Goal: Use online tool/utility: Utilize a website feature to perform a specific function

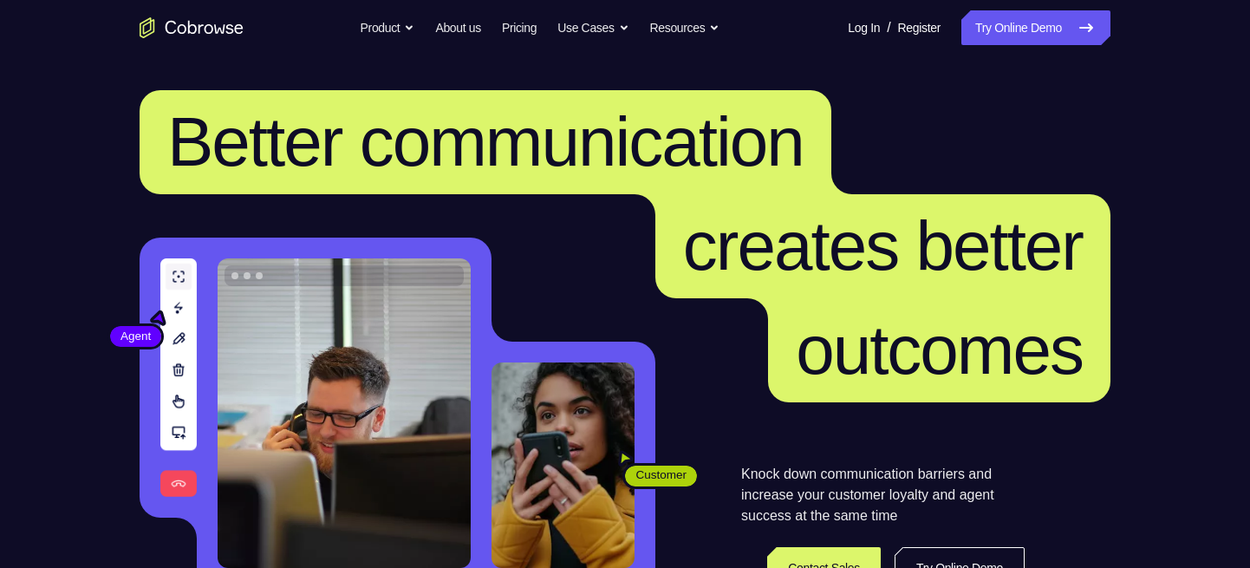
click at [1017, 36] on link "Try Online Demo" at bounding box center [1035, 27] width 149 height 35
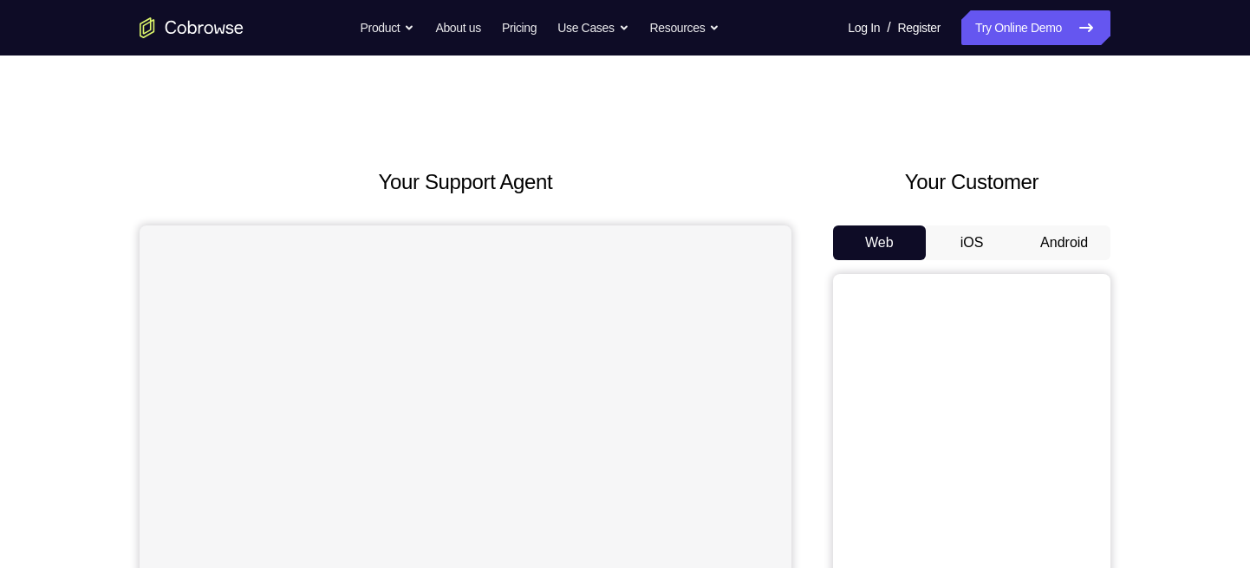
click at [977, 239] on button "iOS" at bounding box center [972, 242] width 93 height 35
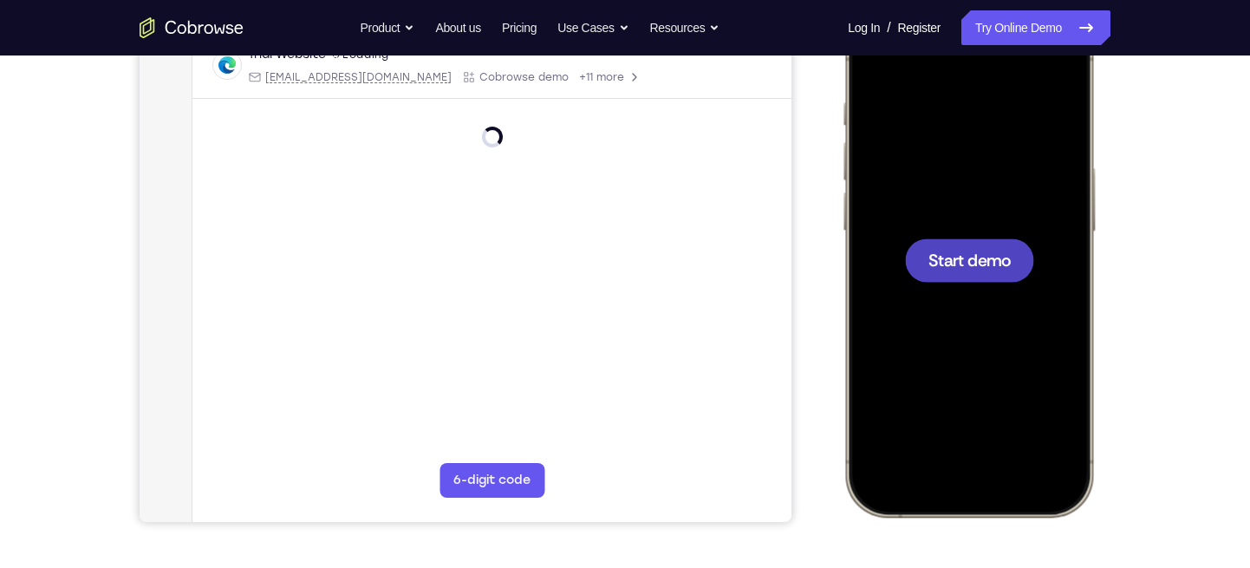
click at [961, 257] on span "Start demo" at bounding box center [970, 259] width 82 height 16
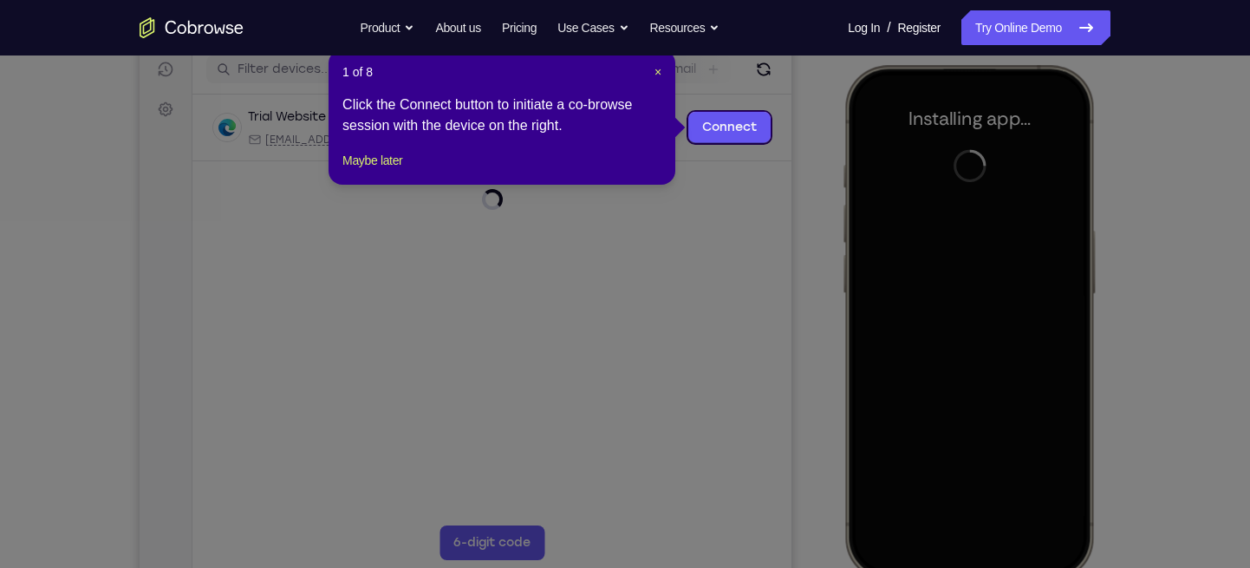
scroll to position [221, 0]
click at [655, 68] on span "×" at bounding box center [658, 73] width 7 height 14
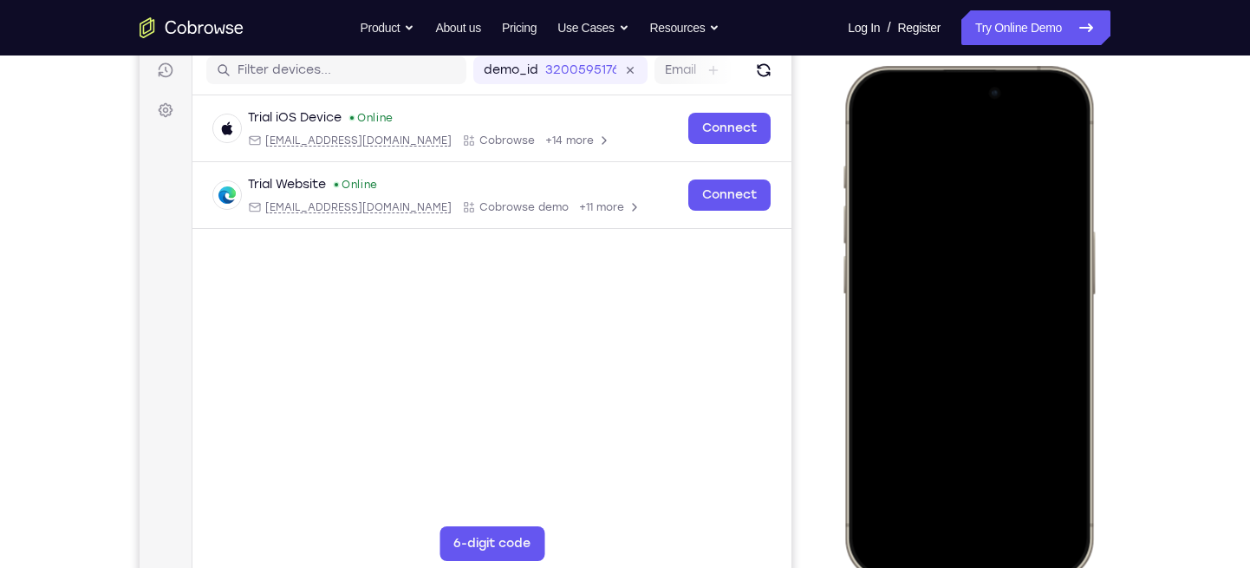
click at [934, 538] on div at bounding box center [969, 322] width 228 height 495
click at [953, 507] on div at bounding box center [969, 322] width 228 height 495
click at [948, 231] on div at bounding box center [969, 322] width 228 height 495
click at [898, 243] on div at bounding box center [969, 322] width 228 height 495
click at [951, 348] on div at bounding box center [969, 322] width 228 height 495
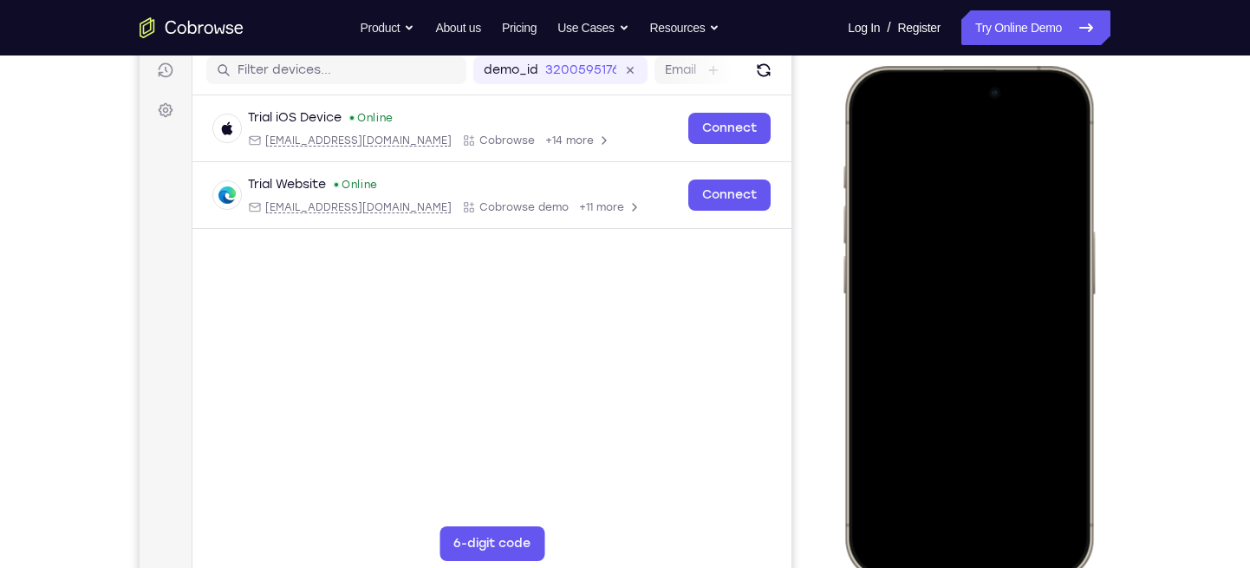
click at [967, 241] on div at bounding box center [969, 322] width 228 height 495
click at [929, 284] on div at bounding box center [969, 322] width 228 height 495
click at [929, 322] on div at bounding box center [969, 322] width 228 height 495
click at [1065, 140] on div at bounding box center [969, 322] width 228 height 495
drag, startPoint x: 965, startPoint y: 315, endPoint x: 975, endPoint y: 218, distance: 96.8
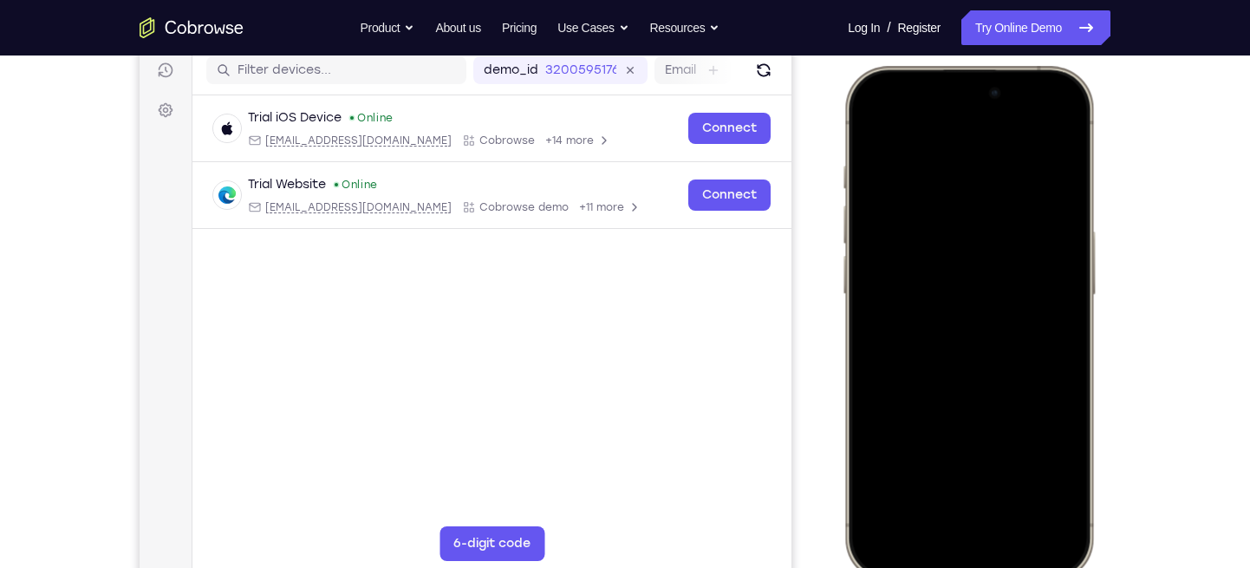
click at [975, 218] on div at bounding box center [969, 322] width 228 height 495
drag, startPoint x: 975, startPoint y: 218, endPoint x: 987, endPoint y: 179, distance: 41.7
click at [987, 179] on div at bounding box center [969, 322] width 228 height 495
click at [873, 457] on div at bounding box center [969, 322] width 228 height 495
click at [897, 454] on div at bounding box center [969, 322] width 228 height 495
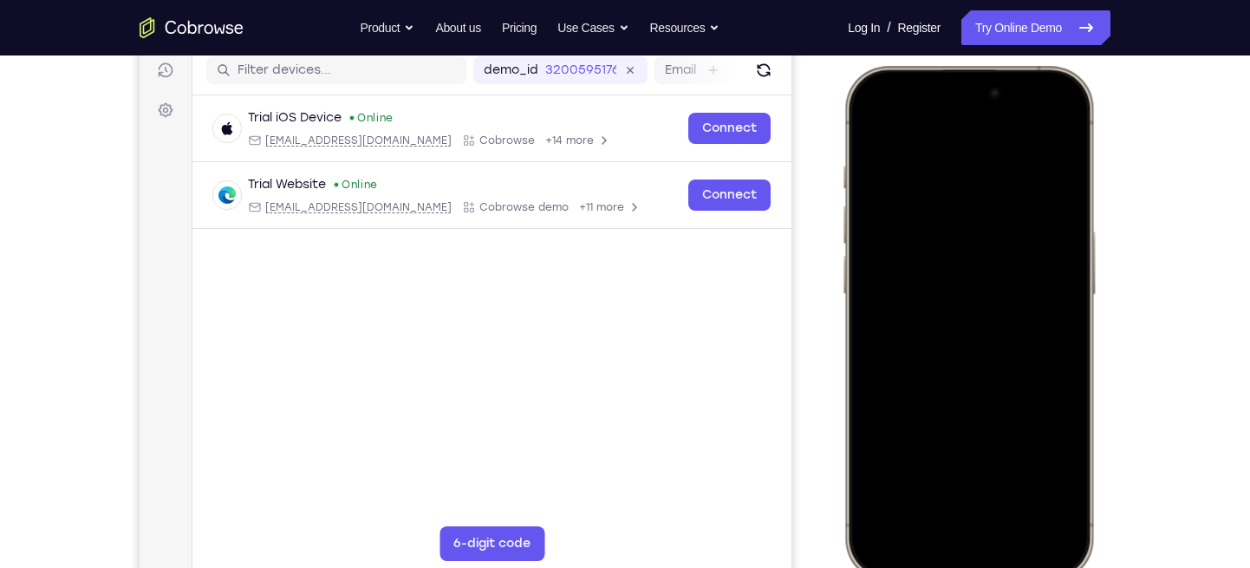
click at [942, 456] on div at bounding box center [969, 322] width 228 height 495
click at [1065, 460] on div at bounding box center [969, 322] width 228 height 495
click at [872, 120] on div at bounding box center [969, 322] width 228 height 495
click at [947, 157] on div at bounding box center [969, 322] width 228 height 495
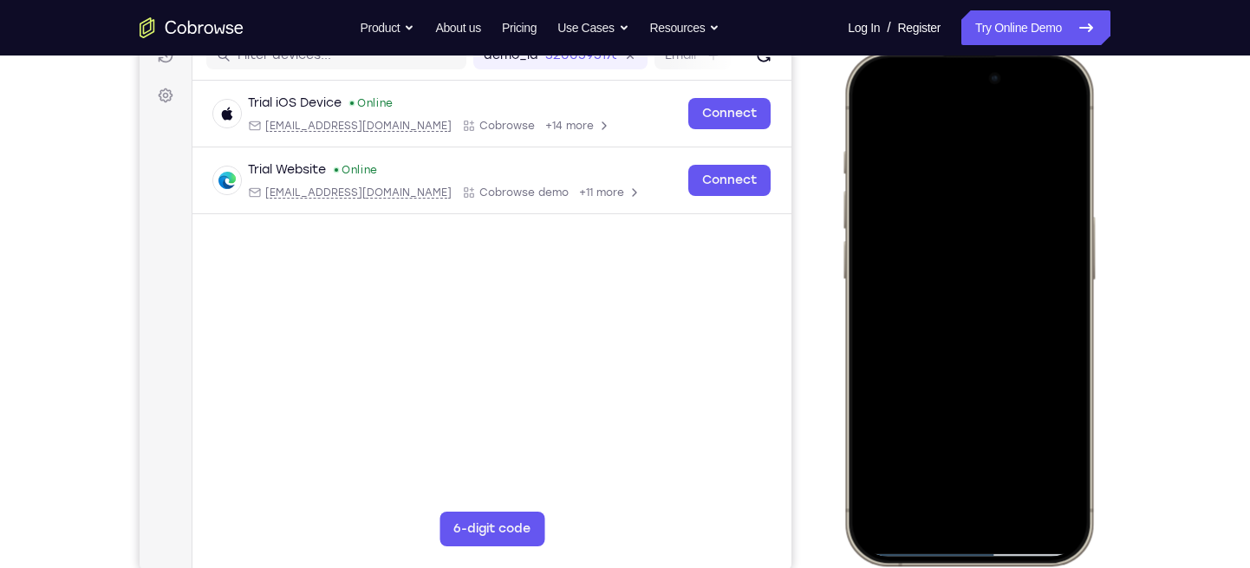
scroll to position [238, 0]
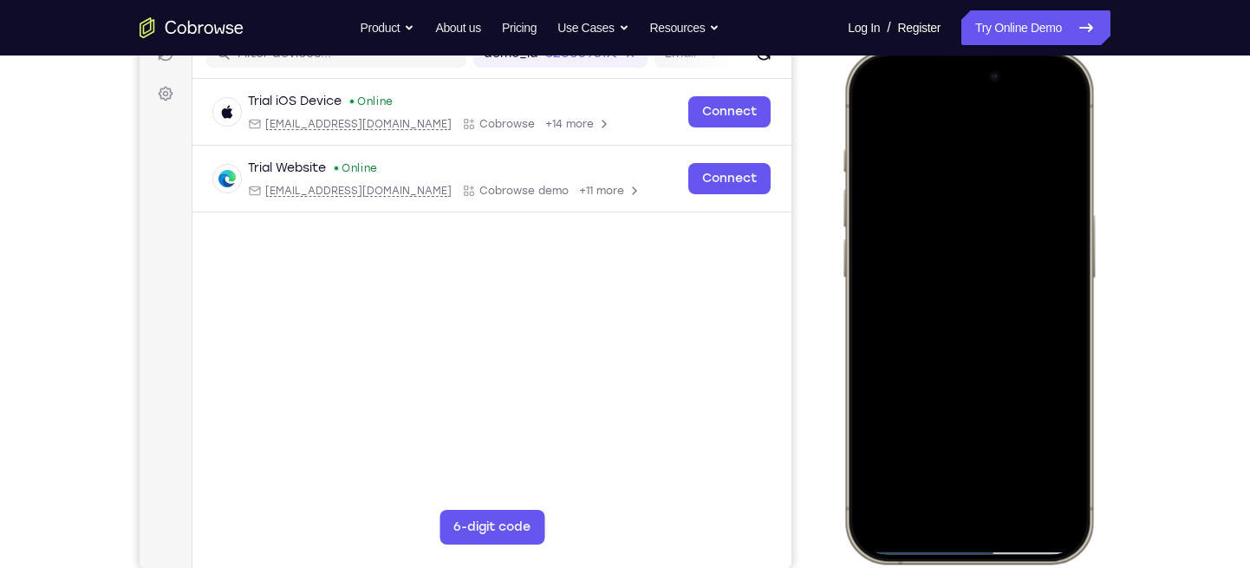
click at [951, 132] on div at bounding box center [969, 306] width 228 height 495
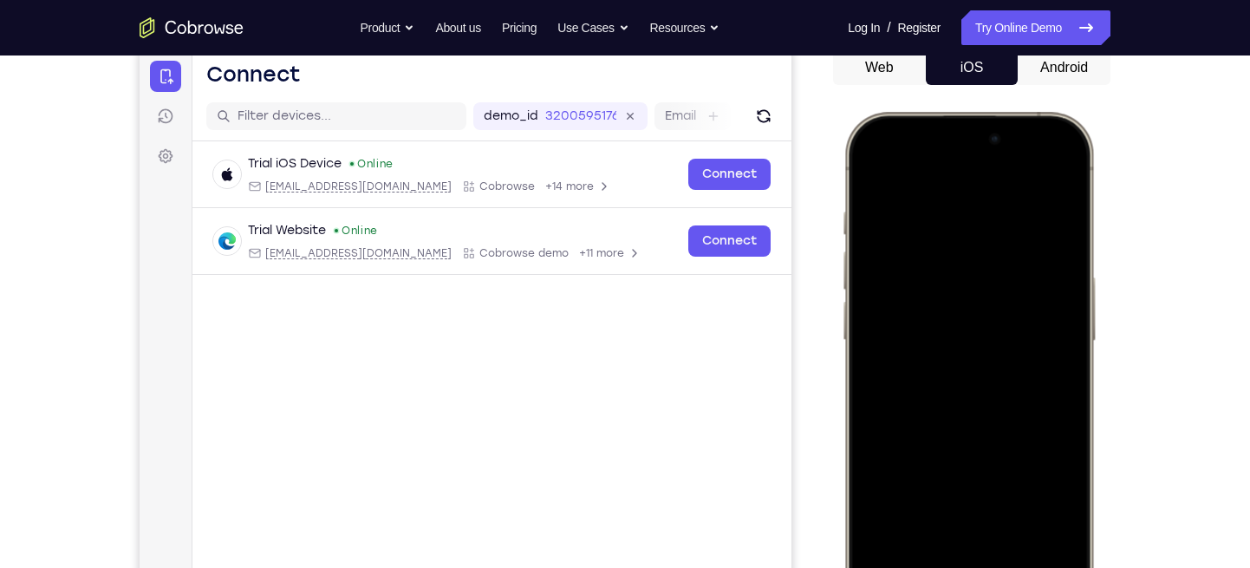
scroll to position [174, 0]
drag, startPoint x: 974, startPoint y: 244, endPoint x: 955, endPoint y: 356, distance: 114.2
click at [955, 356] on div at bounding box center [969, 369] width 228 height 495
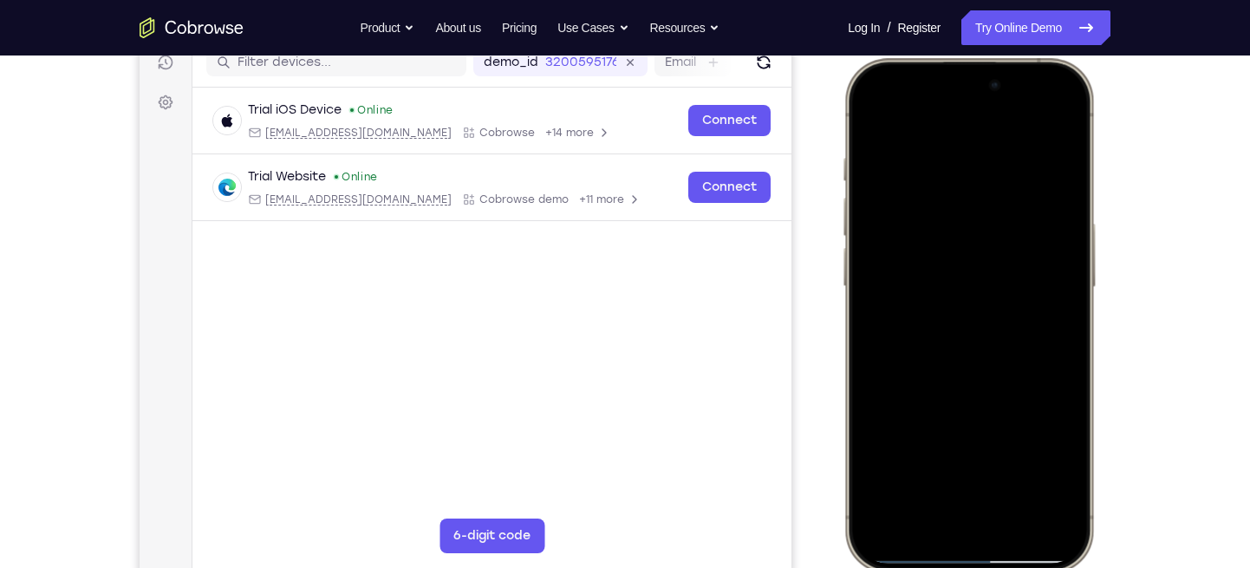
scroll to position [227, 0]
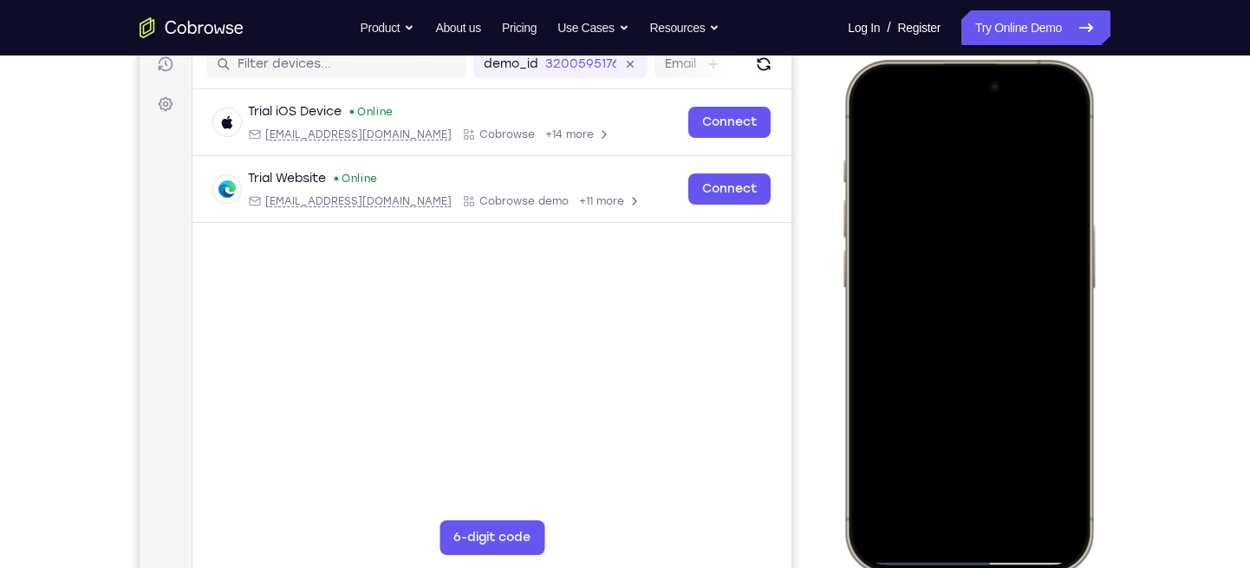
drag, startPoint x: 962, startPoint y: 192, endPoint x: 960, endPoint y: 280, distance: 87.6
click at [960, 280] on div at bounding box center [969, 316] width 228 height 495
click at [949, 147] on div at bounding box center [969, 316] width 228 height 495
click at [1040, 269] on div at bounding box center [969, 316] width 228 height 495
click at [1055, 257] on div at bounding box center [969, 316] width 228 height 495
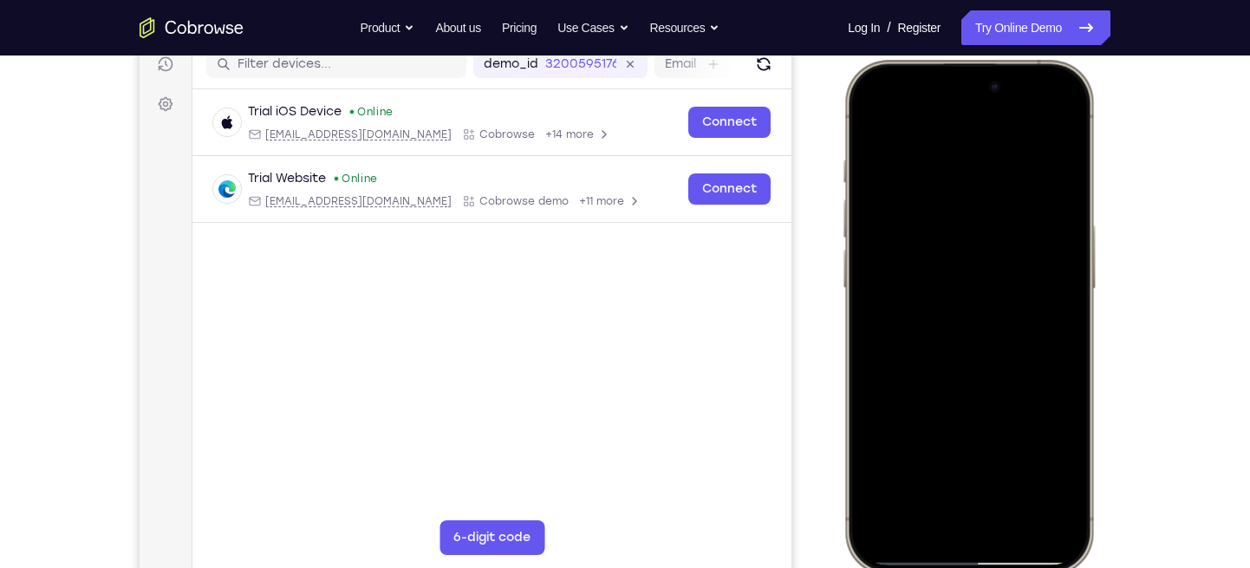
click at [1047, 253] on div at bounding box center [969, 316] width 228 height 495
drag, startPoint x: 1047, startPoint y: 253, endPoint x: 836, endPoint y: 264, distance: 211.8
click at [842, 264] on html "Online web based iOS Simulators and Android Emulators. Run iPhone, iPad, Mobile…" at bounding box center [972, 320] width 260 height 520
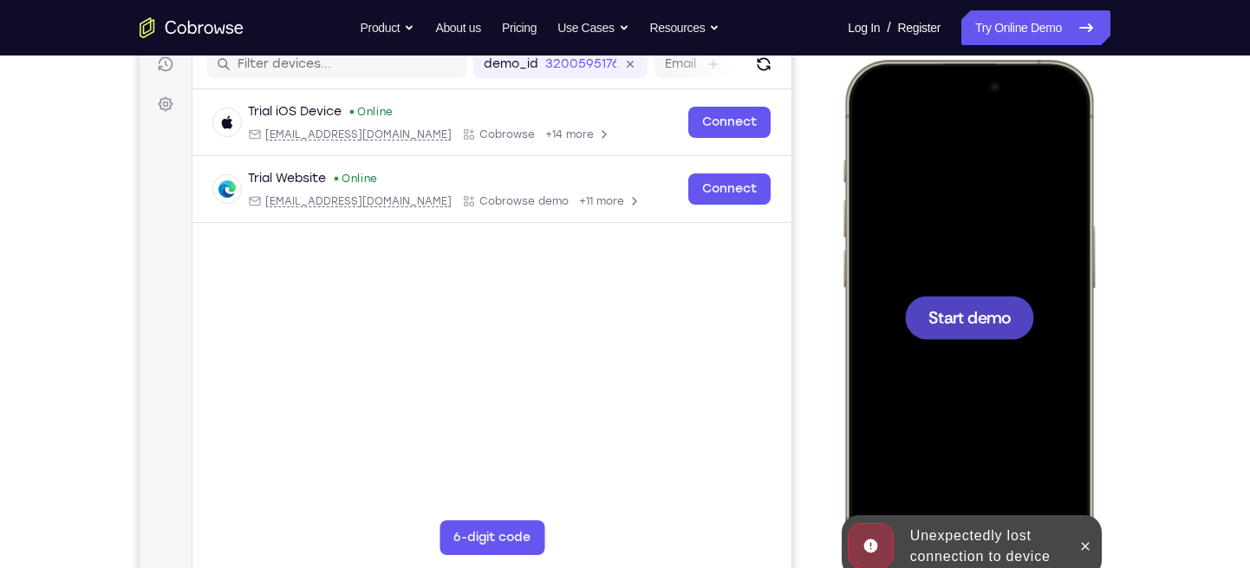
click at [974, 314] on span "Start demo" at bounding box center [970, 317] width 82 height 16
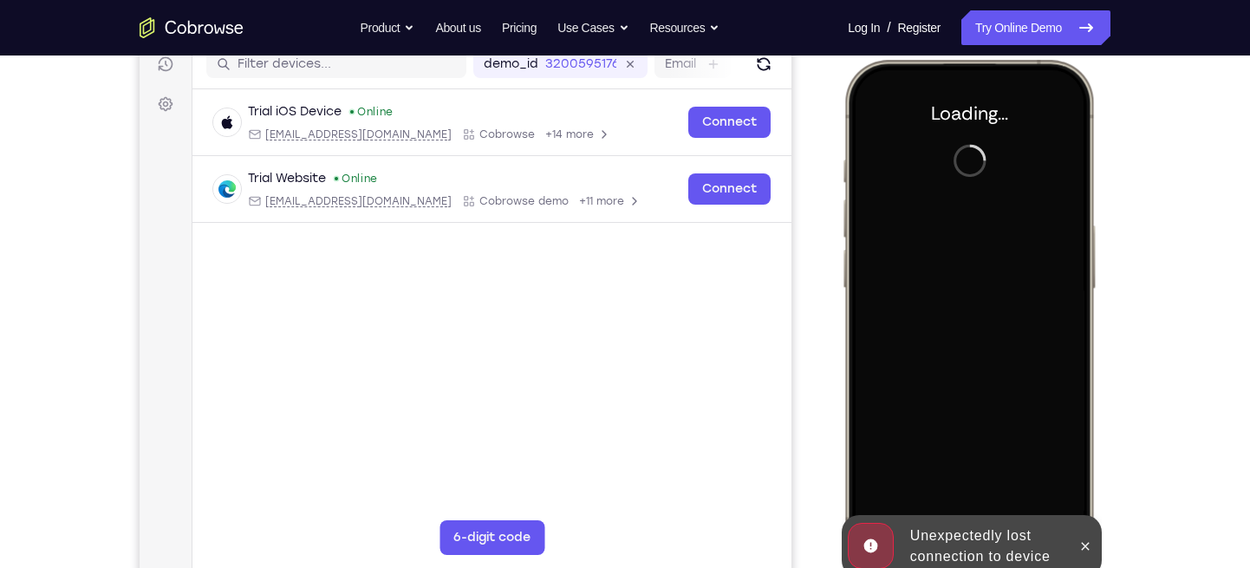
scroll to position [235, 0]
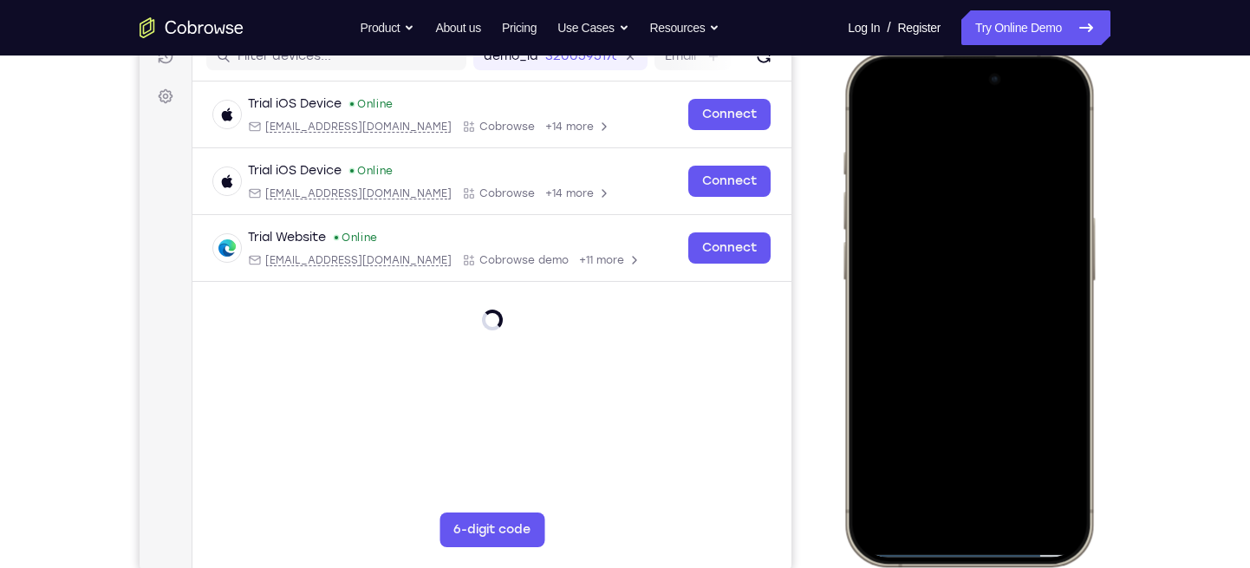
click at [949, 517] on div at bounding box center [969, 309] width 228 height 495
click at [974, 493] on div at bounding box center [969, 309] width 228 height 495
click at [935, 213] on div at bounding box center [969, 309] width 228 height 495
click at [907, 225] on div at bounding box center [969, 309] width 228 height 495
click at [942, 332] on div at bounding box center [969, 309] width 228 height 495
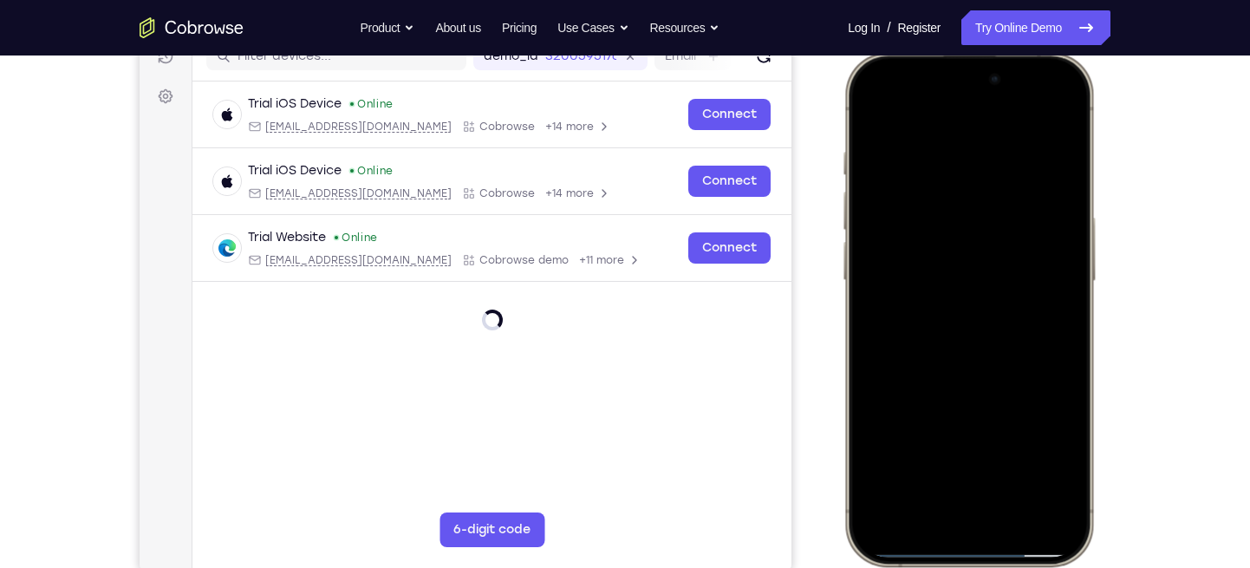
click at [942, 231] on div at bounding box center [969, 309] width 228 height 495
click at [931, 276] on div at bounding box center [969, 309] width 228 height 495
click at [948, 319] on div at bounding box center [969, 309] width 228 height 495
click at [1064, 128] on div at bounding box center [969, 309] width 228 height 495
click at [1071, 342] on div at bounding box center [969, 309] width 228 height 495
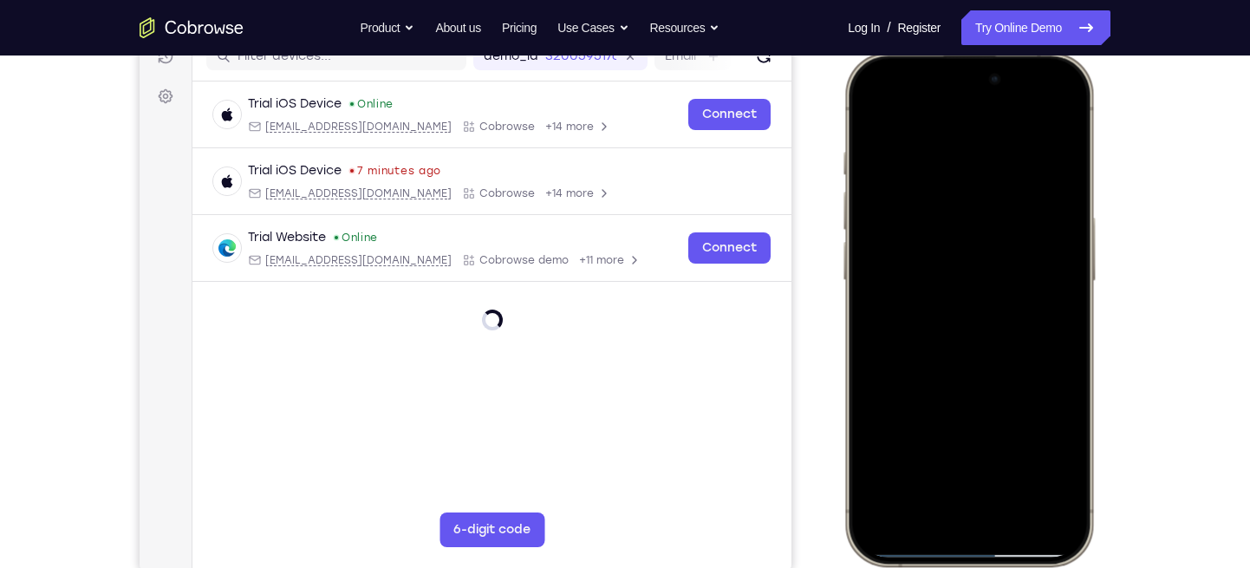
click at [1071, 349] on div at bounding box center [969, 309] width 228 height 495
click at [943, 141] on div at bounding box center [969, 309] width 228 height 495
click at [1029, 455] on div at bounding box center [969, 309] width 228 height 495
click at [1030, 456] on div at bounding box center [969, 309] width 228 height 495
click at [1031, 255] on div at bounding box center [969, 309] width 228 height 495
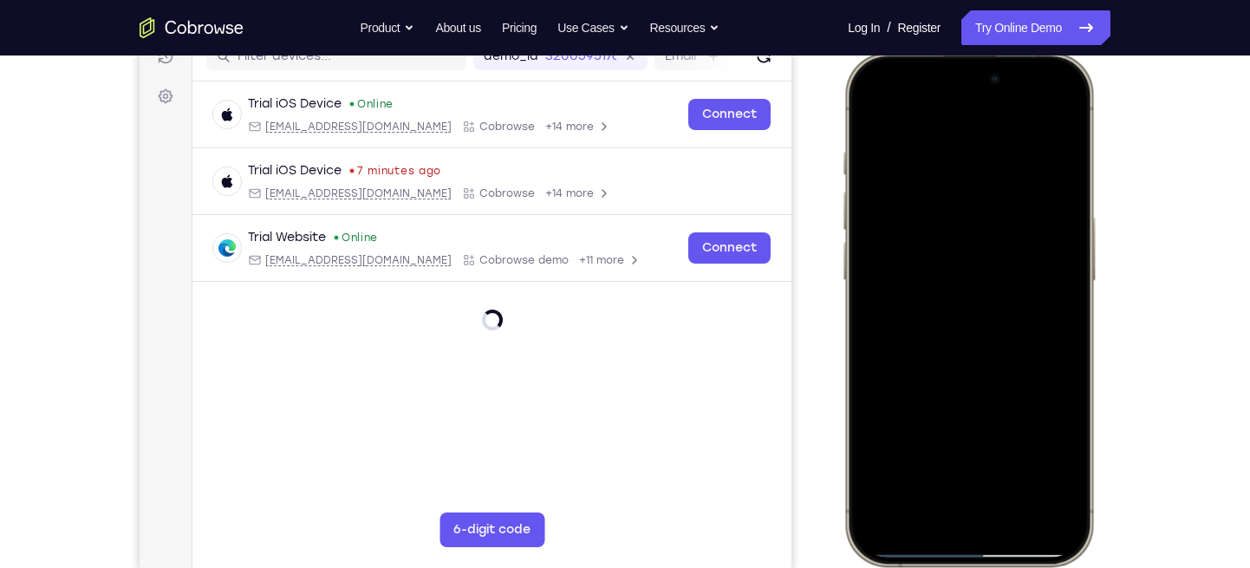
drag, startPoint x: 943, startPoint y: 283, endPoint x: 1106, endPoint y: 249, distance: 166.6
click at [1102, 249] on html "Online web based iOS Simulators and Android Emulators. Run iPhone, iPad, Mobile…" at bounding box center [972, 312] width 260 height 520
click at [965, 453] on div at bounding box center [969, 309] width 228 height 495
click at [949, 392] on div at bounding box center [969, 309] width 228 height 495
click at [1052, 113] on div at bounding box center [969, 309] width 228 height 495
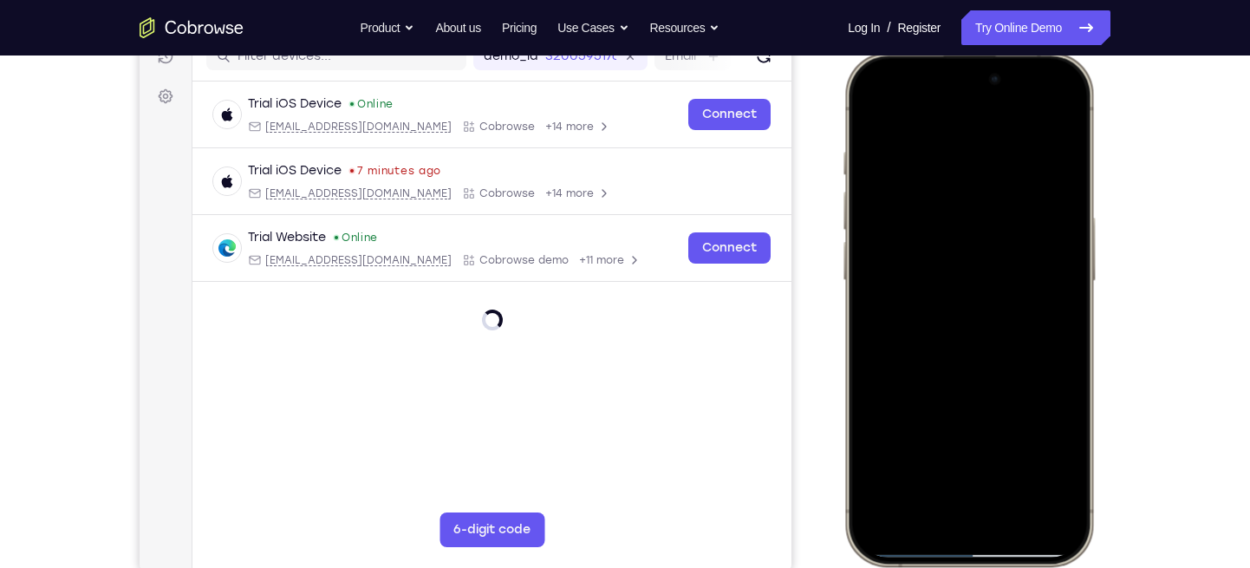
drag, startPoint x: 993, startPoint y: 291, endPoint x: 1003, endPoint y: 202, distance: 89.9
click at [1003, 202] on div at bounding box center [969, 309] width 228 height 495
drag, startPoint x: 968, startPoint y: 381, endPoint x: 996, endPoint y: 169, distance: 213.5
click at [996, 169] on div at bounding box center [969, 309] width 228 height 495
click at [1072, 255] on div at bounding box center [969, 309] width 228 height 495
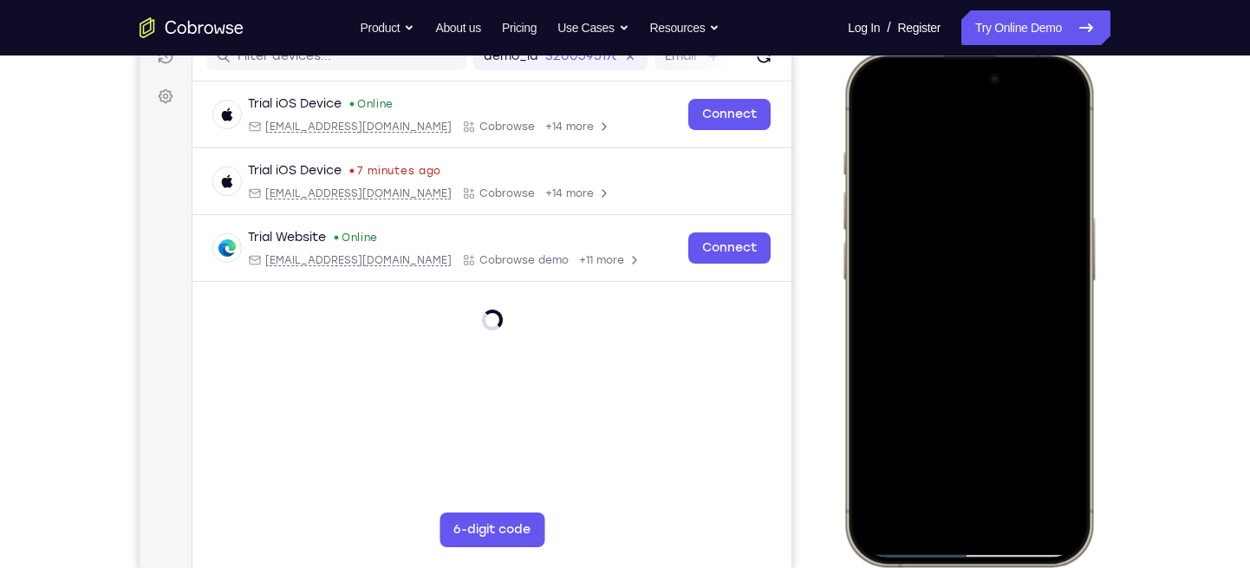
click at [1072, 255] on div at bounding box center [969, 309] width 228 height 495
click at [1069, 252] on div at bounding box center [969, 309] width 228 height 495
drag, startPoint x: 990, startPoint y: 299, endPoint x: 984, endPoint y: 132, distance: 167.4
click at [984, 132] on div at bounding box center [969, 309] width 228 height 495
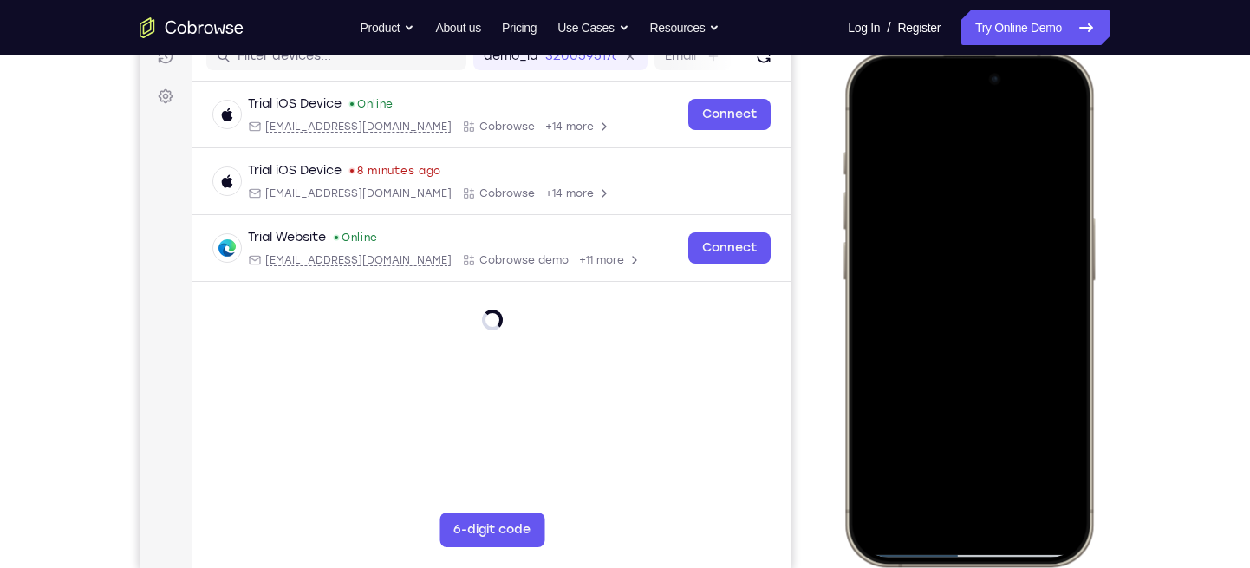
drag, startPoint x: 985, startPoint y: 350, endPoint x: 982, endPoint y: 212, distance: 137.9
click at [982, 212] on div at bounding box center [969, 309] width 228 height 495
drag, startPoint x: 998, startPoint y: 246, endPoint x: 981, endPoint y: 388, distance: 143.1
click at [981, 388] on div at bounding box center [969, 309] width 228 height 495
drag, startPoint x: 994, startPoint y: 219, endPoint x: 991, endPoint y: 155, distance: 64.2
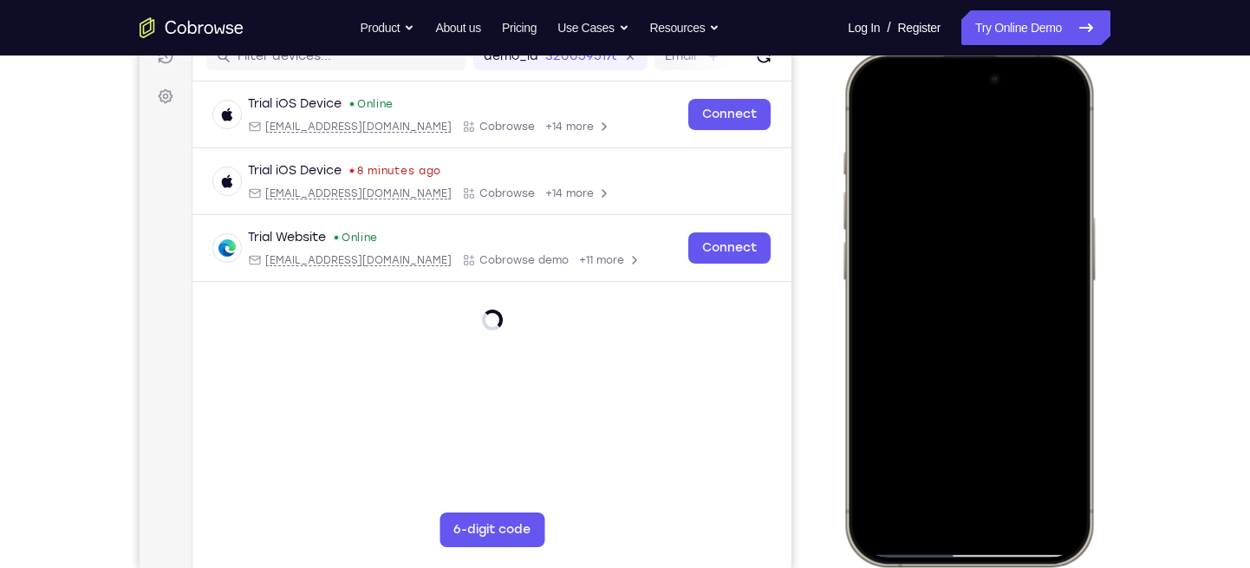
click at [991, 155] on div at bounding box center [969, 309] width 228 height 495
drag, startPoint x: 1014, startPoint y: 386, endPoint x: 1013, endPoint y: 258, distance: 127.5
click at [1013, 258] on div at bounding box center [969, 309] width 228 height 495
click at [1069, 296] on div at bounding box center [969, 309] width 228 height 495
click at [1070, 294] on div at bounding box center [969, 309] width 228 height 495
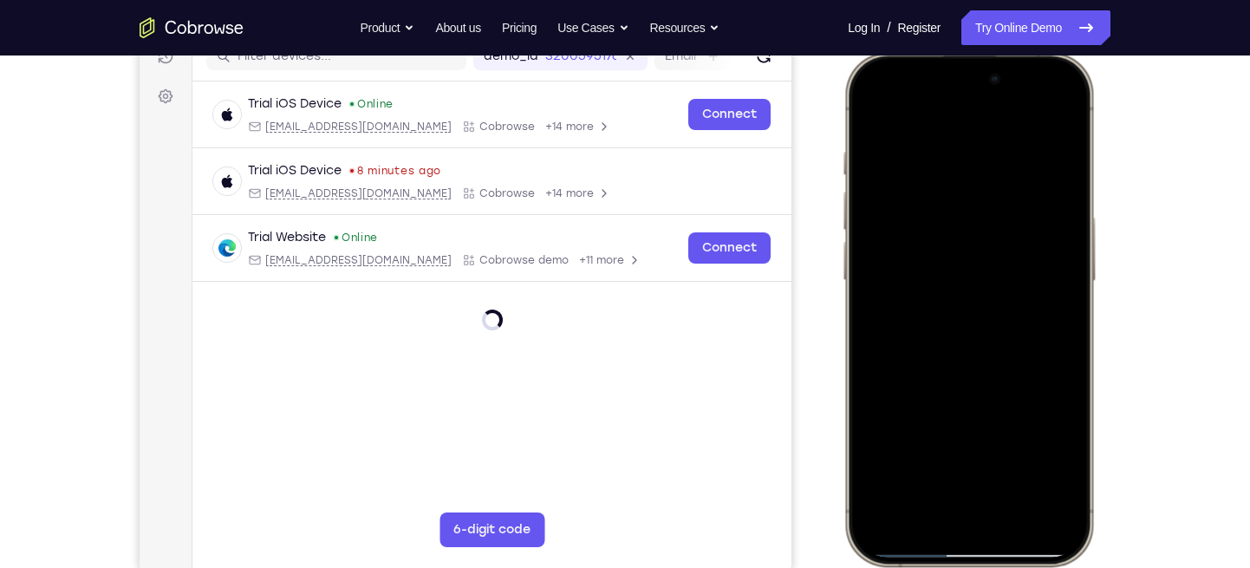
click at [1070, 294] on div at bounding box center [969, 309] width 228 height 495
drag, startPoint x: 1003, startPoint y: 313, endPoint x: 1003, endPoint y: 174, distance: 138.7
click at [1003, 174] on div at bounding box center [969, 309] width 228 height 495
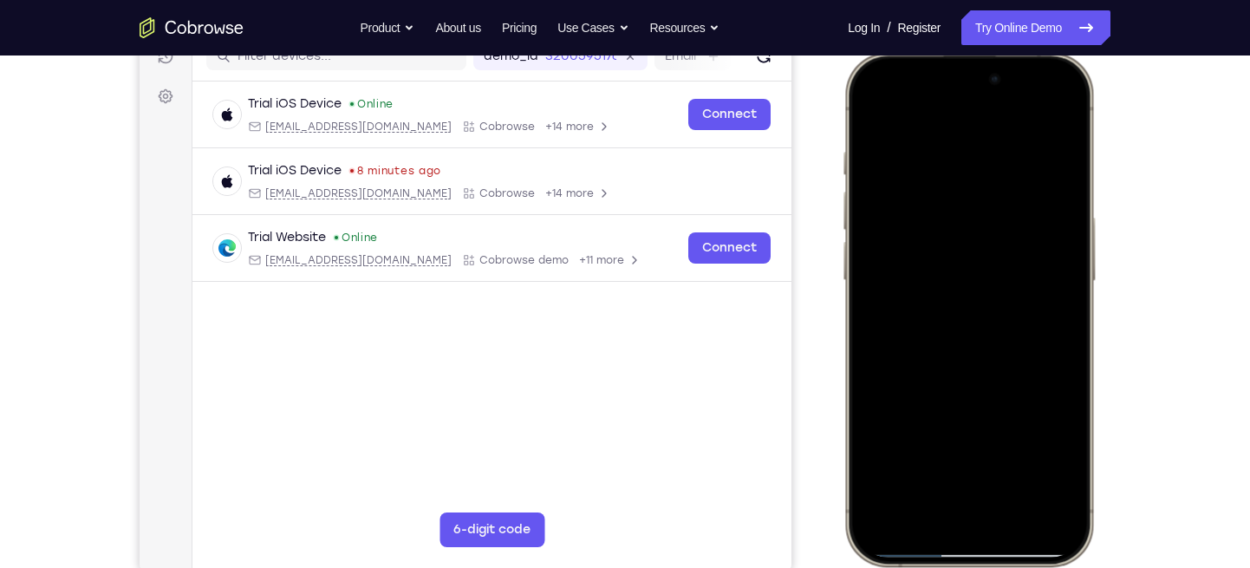
drag, startPoint x: 986, startPoint y: 347, endPoint x: 988, endPoint y: 216, distance: 130.9
click at [988, 216] on div at bounding box center [969, 309] width 228 height 495
drag, startPoint x: 997, startPoint y: 322, endPoint x: 992, endPoint y: 192, distance: 129.3
click at [992, 192] on div at bounding box center [969, 309] width 228 height 495
drag, startPoint x: 984, startPoint y: 322, endPoint x: 983, endPoint y: 164, distance: 157.8
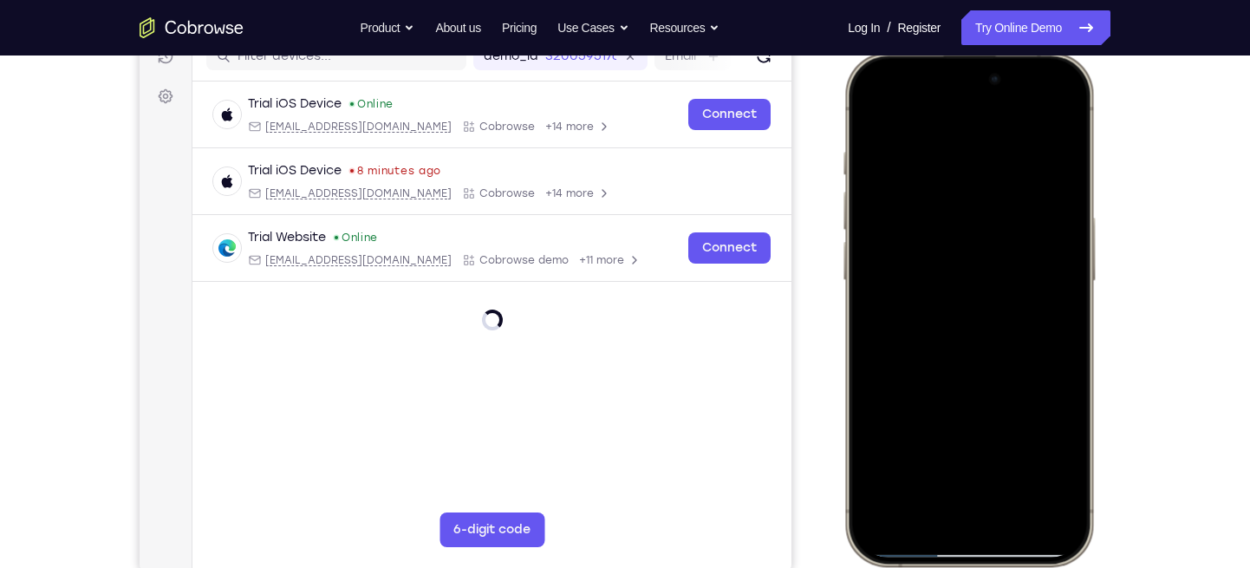
click at [983, 164] on div at bounding box center [969, 309] width 228 height 495
click at [1069, 104] on div at bounding box center [969, 309] width 228 height 495
drag, startPoint x: 1015, startPoint y: 224, endPoint x: 984, endPoint y: 303, distance: 85.6
click at [984, 303] on div at bounding box center [969, 309] width 228 height 495
click at [873, 105] on div at bounding box center [969, 309] width 228 height 495
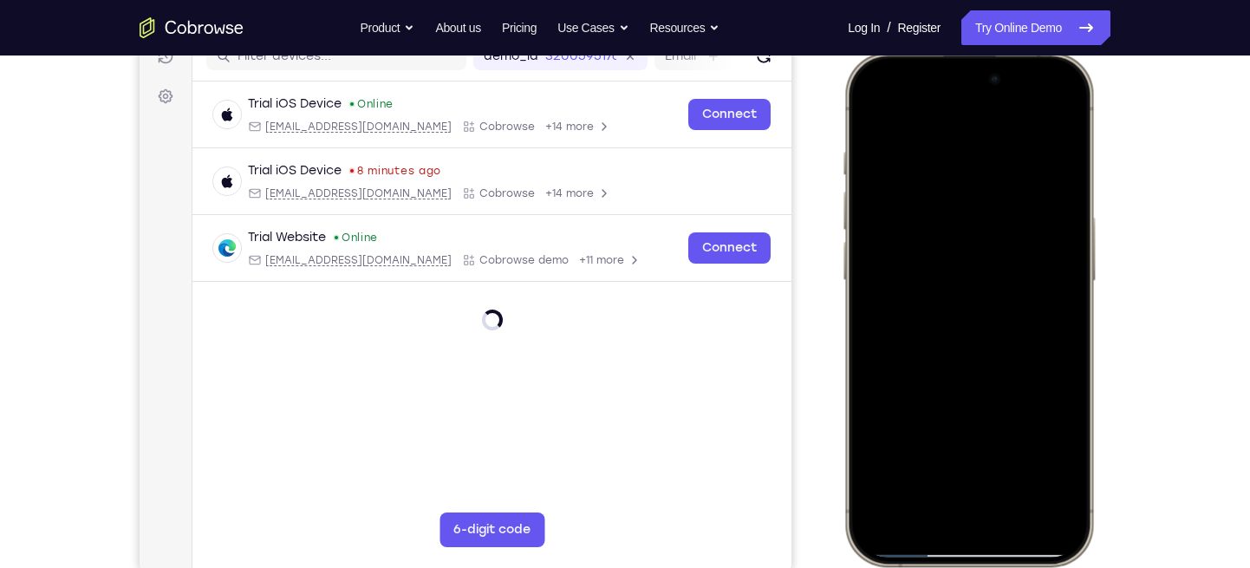
drag, startPoint x: 1036, startPoint y: 338, endPoint x: 1000, endPoint y: 177, distance: 165.1
click at [1000, 177] on div at bounding box center [969, 309] width 228 height 495
drag, startPoint x: 998, startPoint y: 297, endPoint x: 995, endPoint y: 85, distance: 212.4
click at [995, 85] on div at bounding box center [969, 309] width 228 height 495
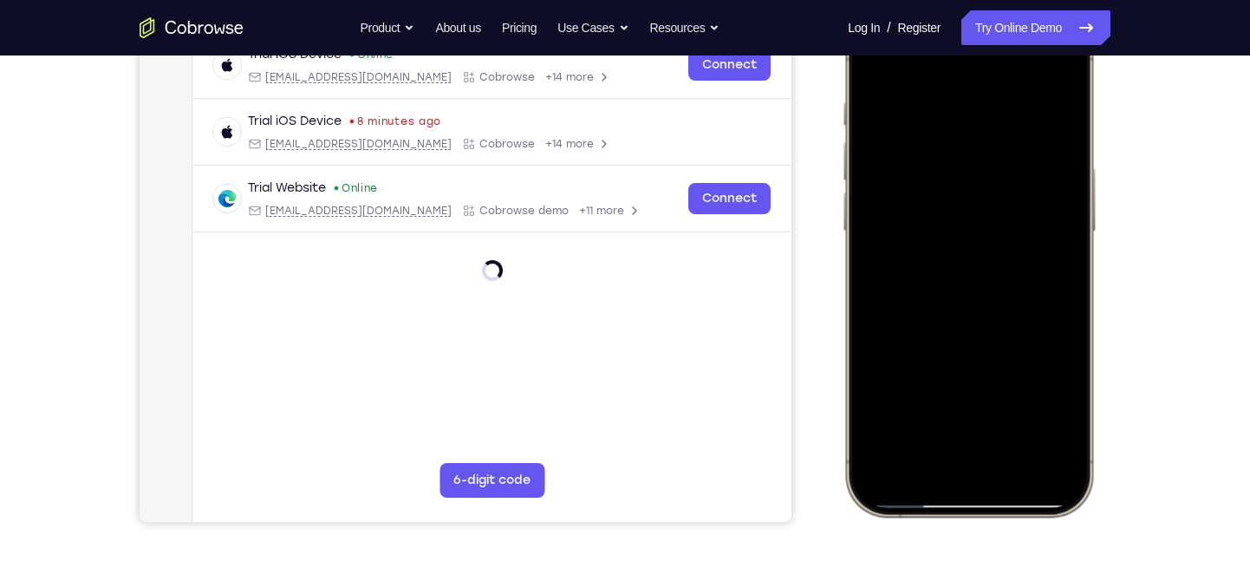
scroll to position [286, 0]
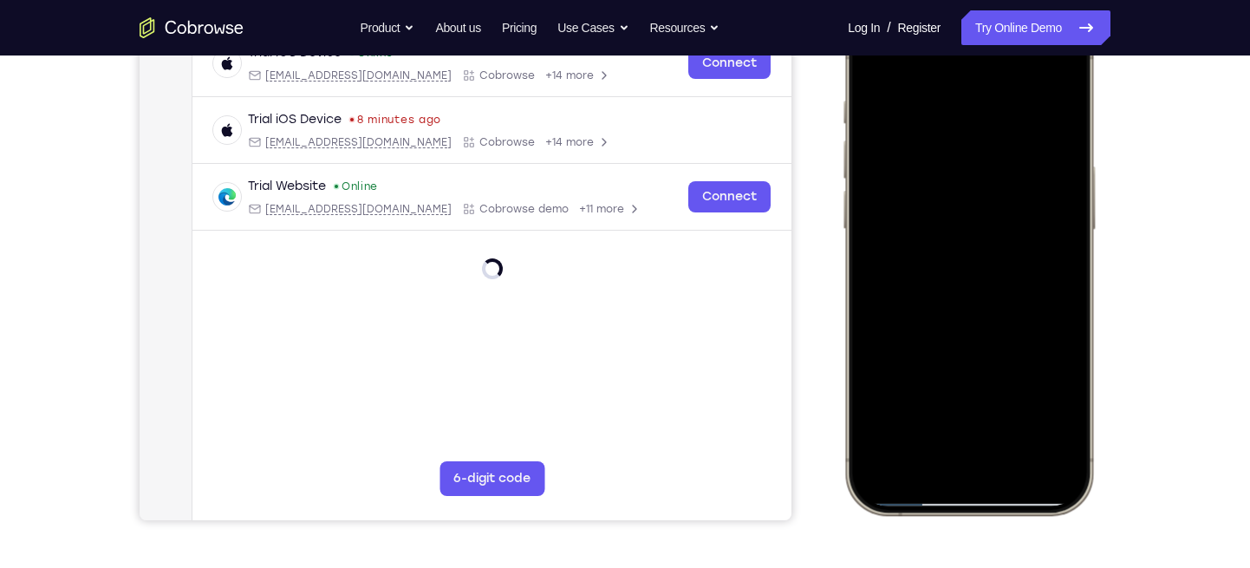
click at [931, 460] on div at bounding box center [969, 257] width 228 height 495
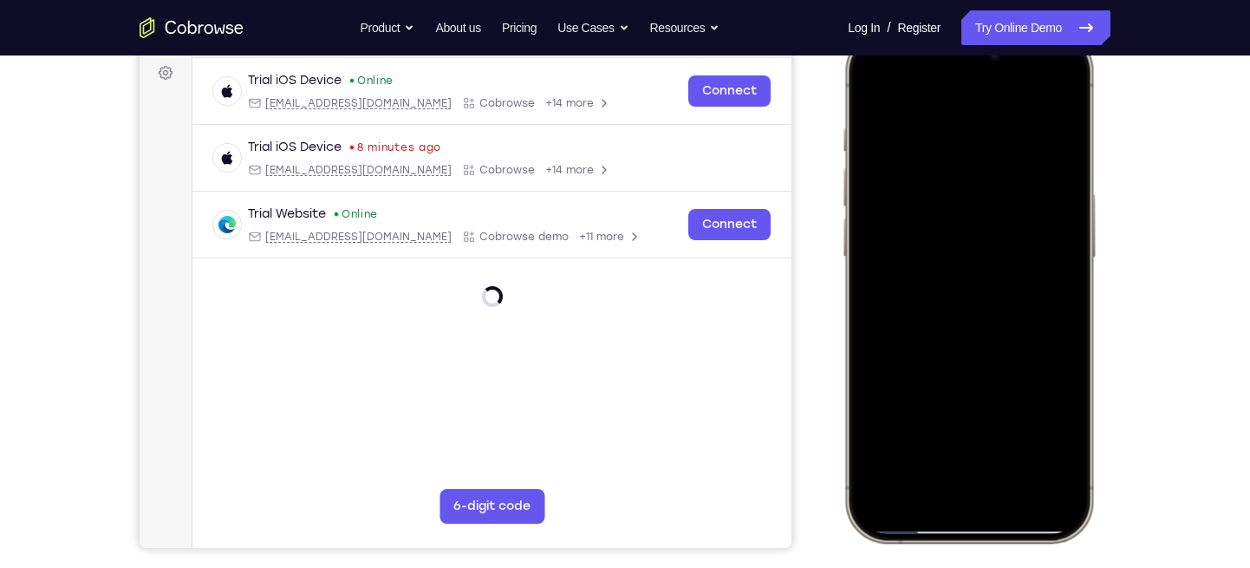
scroll to position [252, 0]
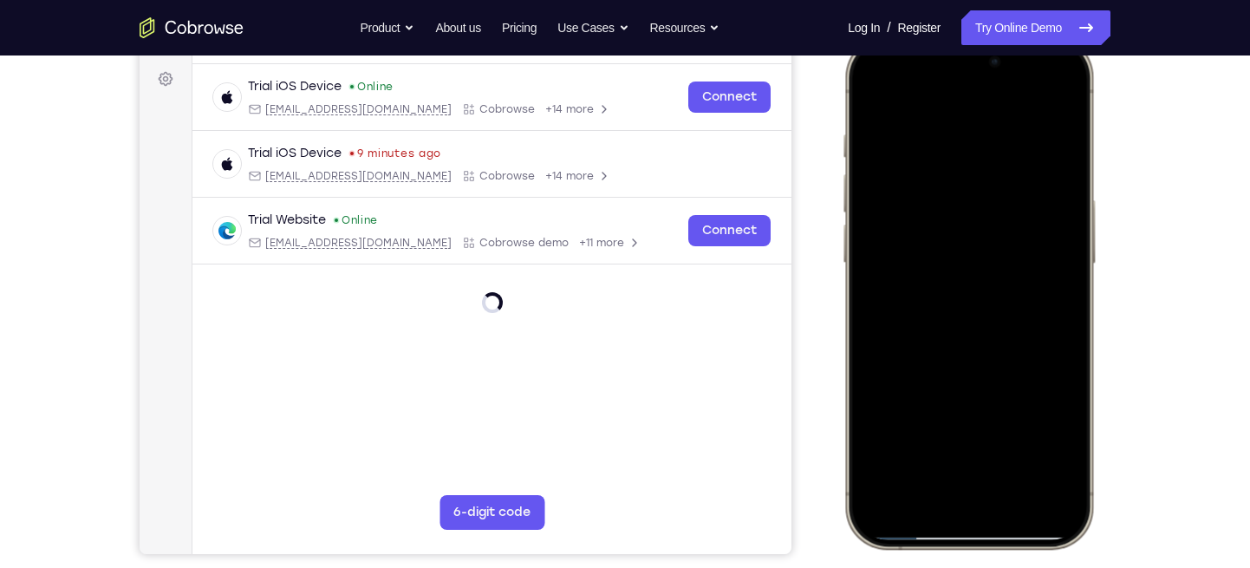
click at [926, 92] on div at bounding box center [969, 291] width 228 height 495
click at [974, 151] on div at bounding box center [969, 291] width 228 height 495
drag, startPoint x: 1007, startPoint y: 264, endPoint x: 992, endPoint y: 183, distance: 82.1
click at [992, 183] on div at bounding box center [969, 291] width 228 height 495
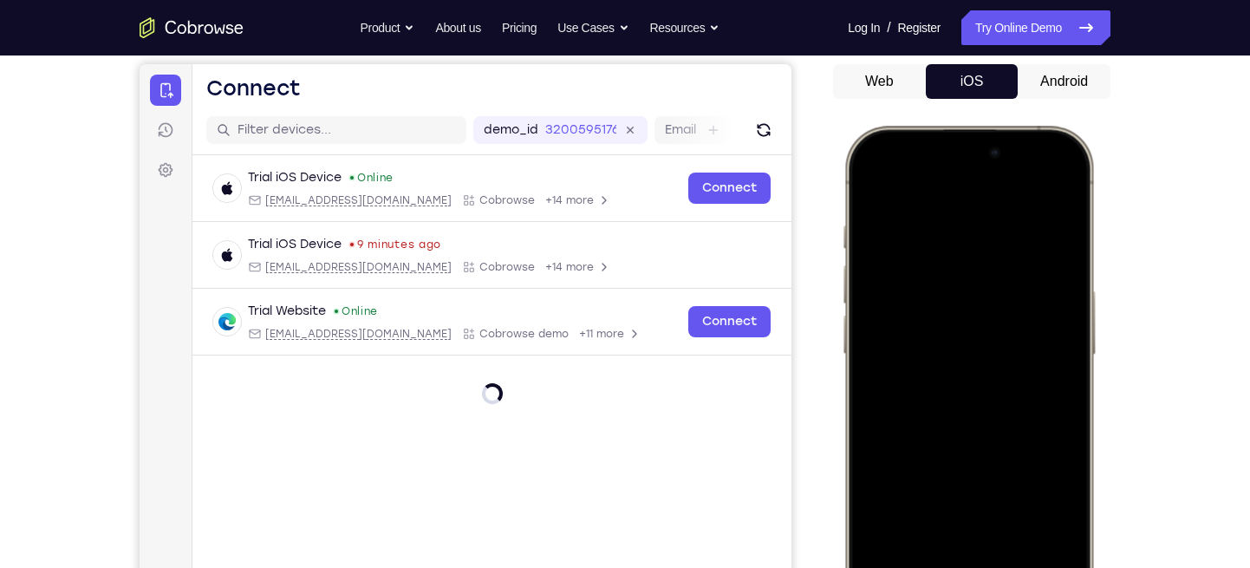
scroll to position [153, 0]
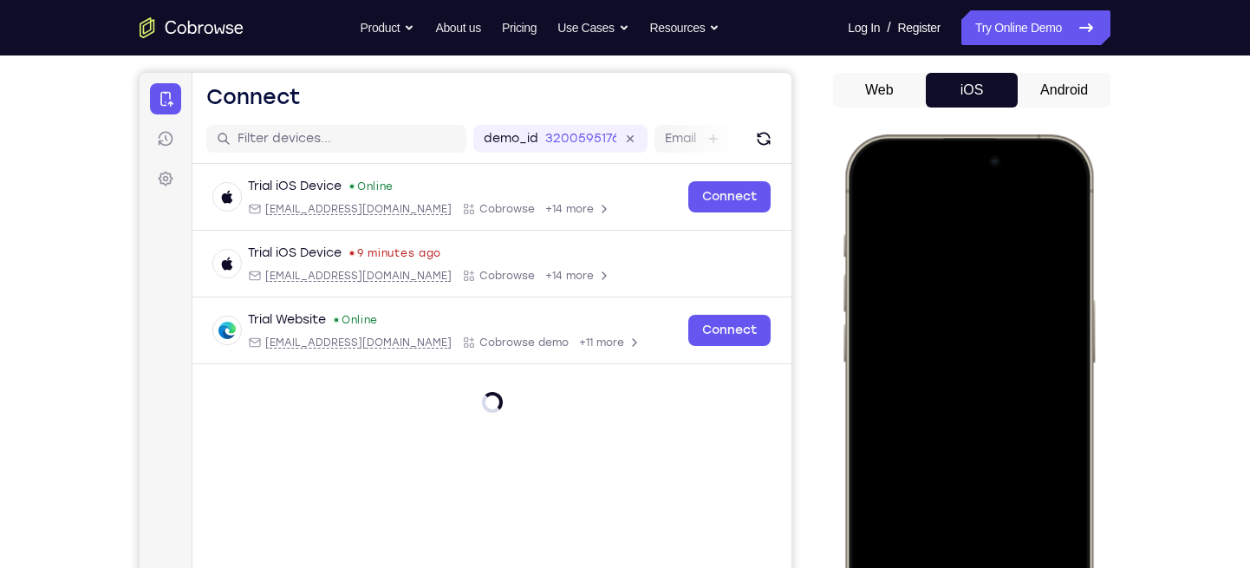
click at [881, 195] on div at bounding box center [969, 391] width 228 height 495
click at [958, 264] on div at bounding box center [969, 391] width 228 height 495
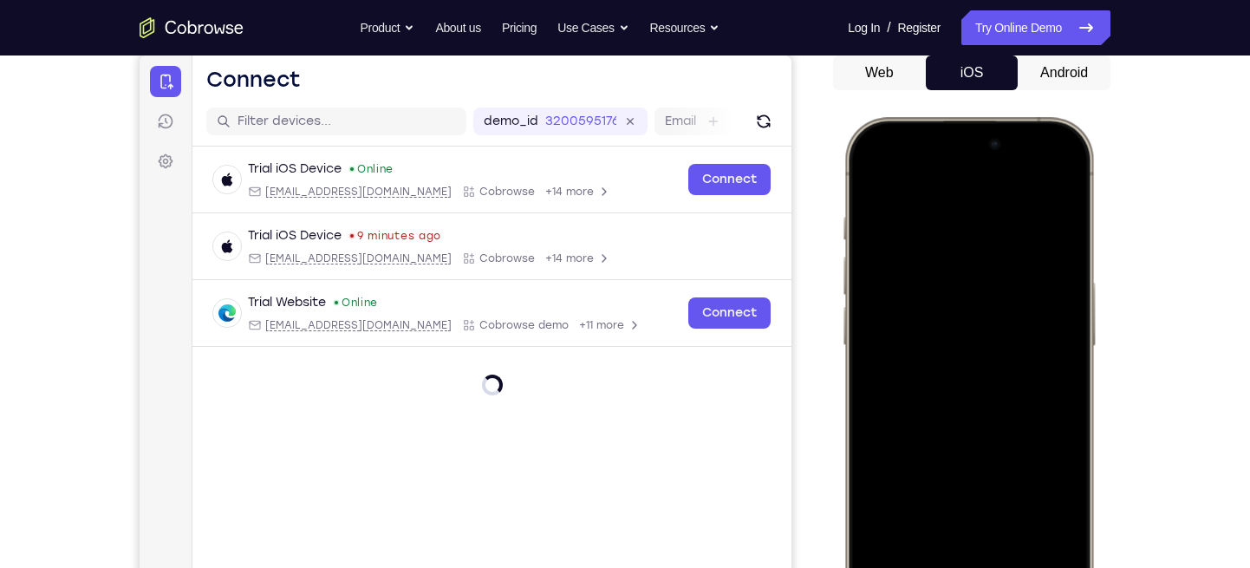
scroll to position [171, 0]
click at [871, 172] on div at bounding box center [969, 373] width 228 height 495
click at [1033, 173] on div at bounding box center [969, 373] width 228 height 495
click at [972, 208] on div at bounding box center [969, 373] width 228 height 495
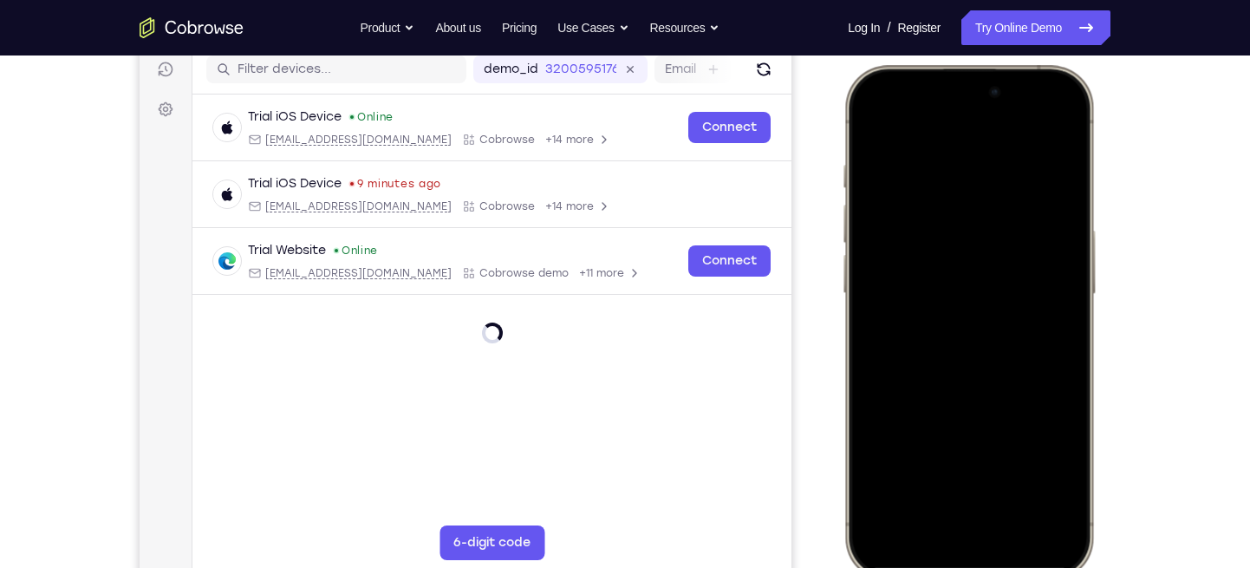
scroll to position [223, 0]
click at [975, 354] on div at bounding box center [969, 321] width 228 height 495
click at [1052, 119] on div at bounding box center [969, 321] width 228 height 495
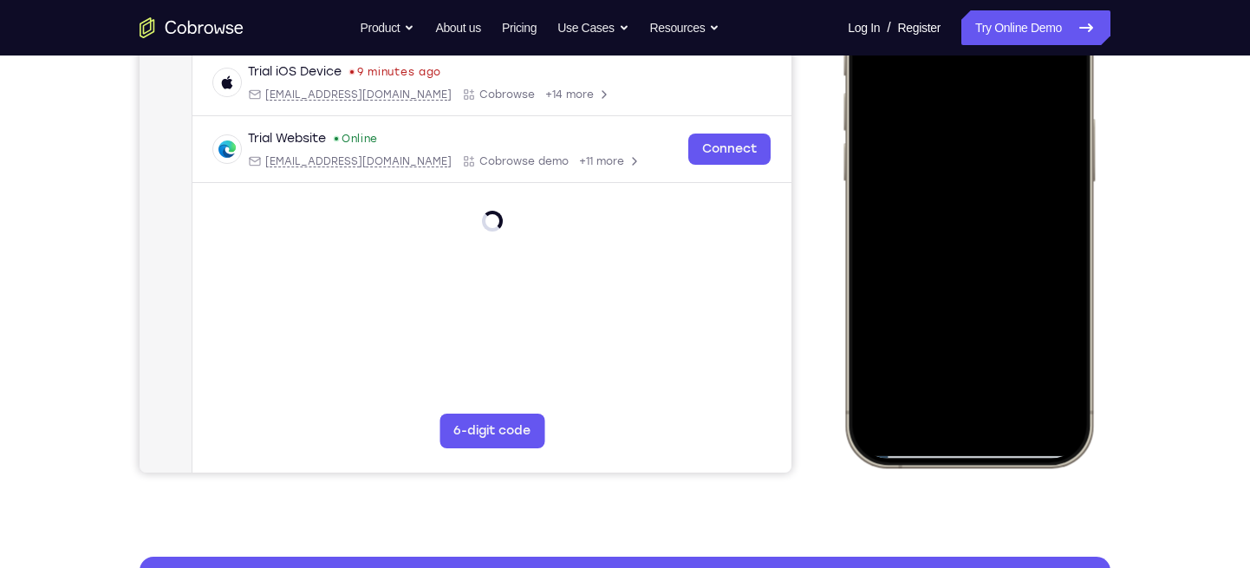
scroll to position [335, 0]
click at [884, 414] on div at bounding box center [969, 209] width 228 height 495
drag, startPoint x: 977, startPoint y: 269, endPoint x: 974, endPoint y: 119, distance: 150.0
click at [974, 119] on div at bounding box center [969, 209] width 228 height 495
drag, startPoint x: 975, startPoint y: 317, endPoint x: 958, endPoint y: 64, distance: 253.7
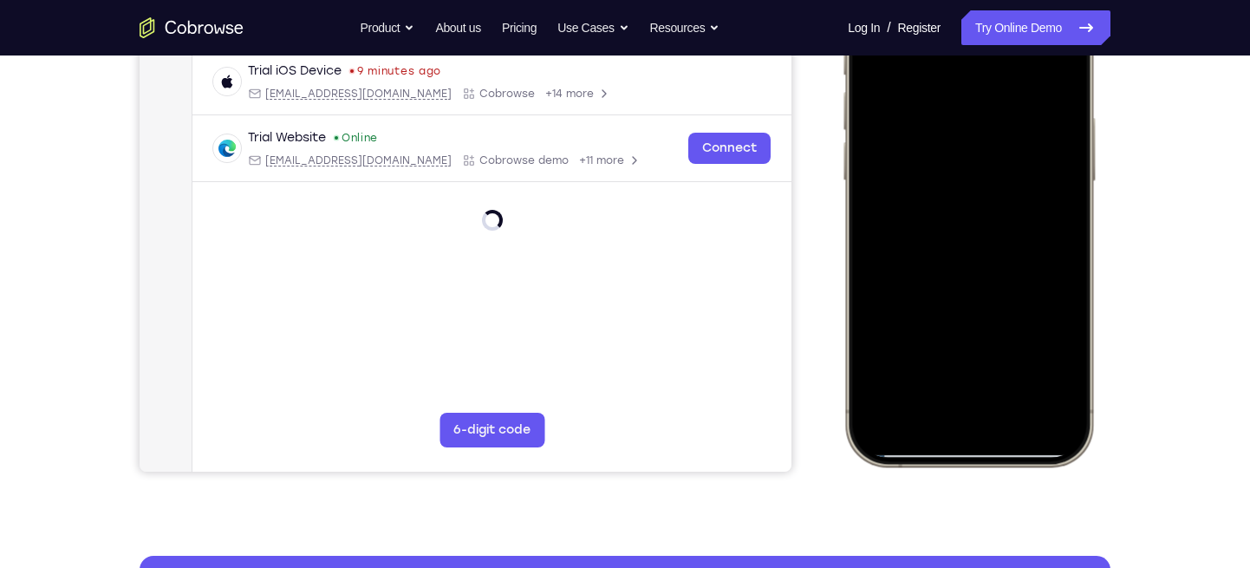
click at [958, 64] on div at bounding box center [969, 209] width 228 height 495
drag, startPoint x: 965, startPoint y: 306, endPoint x: 966, endPoint y: 118, distance: 188.1
click at [966, 118] on div at bounding box center [969, 209] width 228 height 495
drag, startPoint x: 970, startPoint y: 292, endPoint x: 970, endPoint y: 235, distance: 57.2
click at [970, 235] on div at bounding box center [969, 209] width 228 height 495
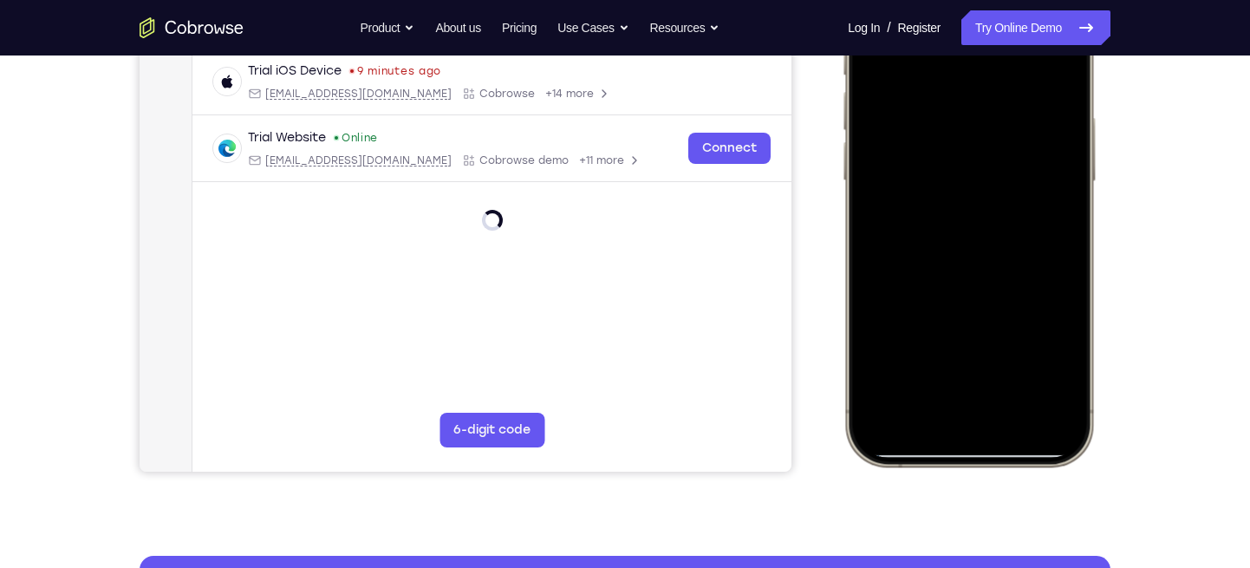
drag, startPoint x: 965, startPoint y: 288, endPoint x: 968, endPoint y: 117, distance: 170.8
click at [968, 117] on div at bounding box center [969, 209] width 228 height 495
drag, startPoint x: 1003, startPoint y: 229, endPoint x: 955, endPoint y: 398, distance: 175.9
click at [955, 398] on div at bounding box center [969, 209] width 228 height 495
drag, startPoint x: 985, startPoint y: 202, endPoint x: 965, endPoint y: 337, distance: 136.7
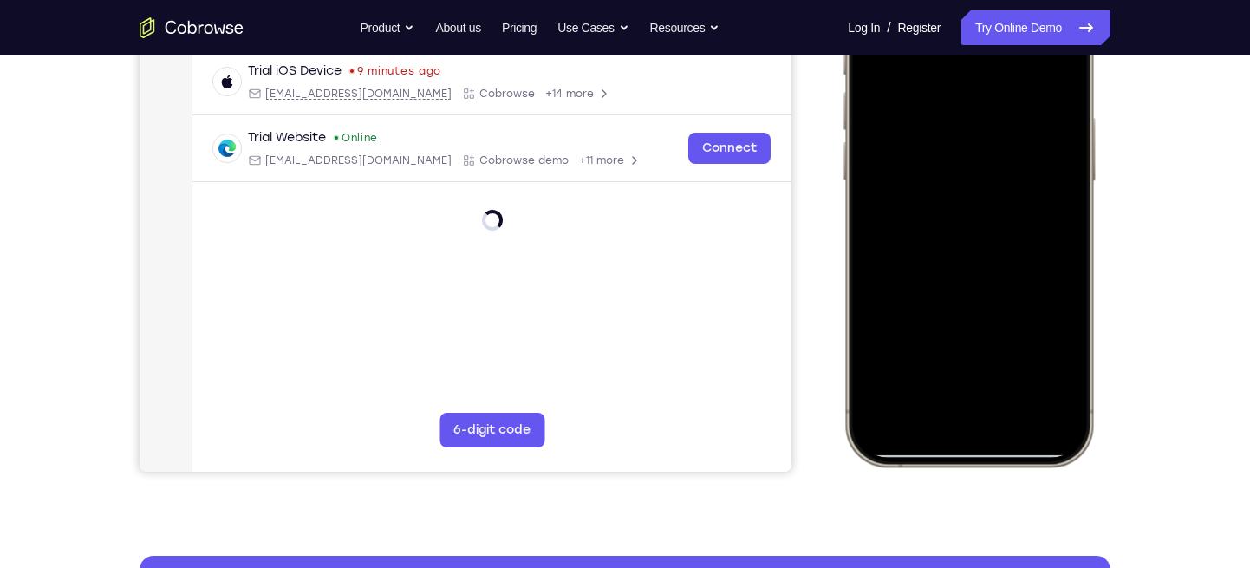
click at [965, 337] on div at bounding box center [969, 209] width 228 height 495
drag, startPoint x: 1001, startPoint y: 164, endPoint x: 974, endPoint y: 224, distance: 65.9
click at [974, 224] on div at bounding box center [969, 209] width 228 height 495
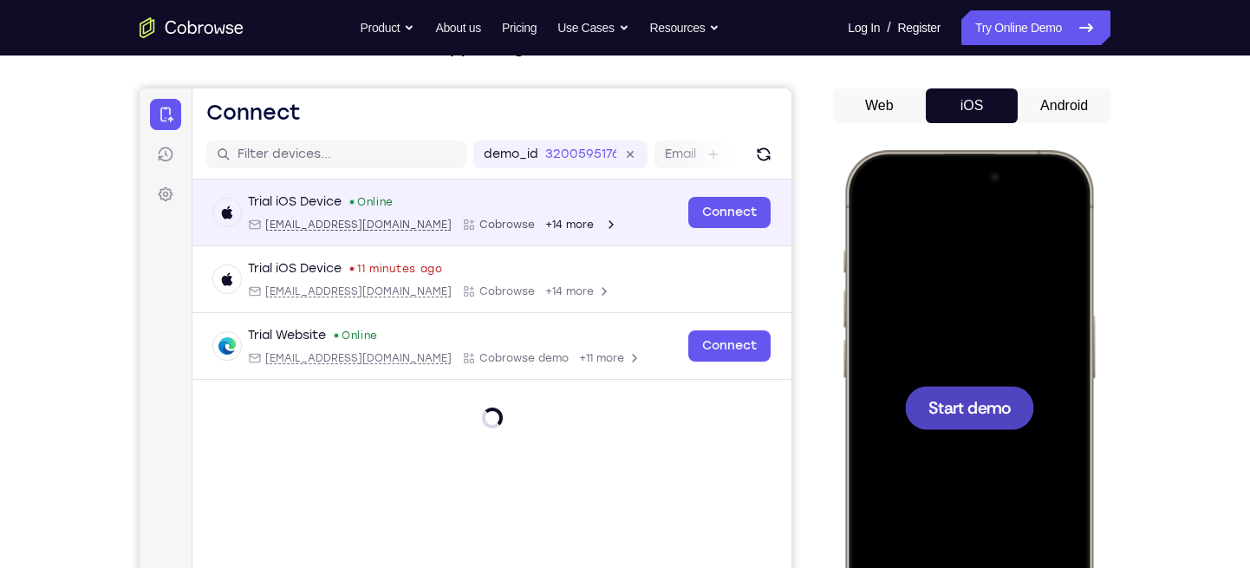
scroll to position [81, 0]
